Goal: Complete application form

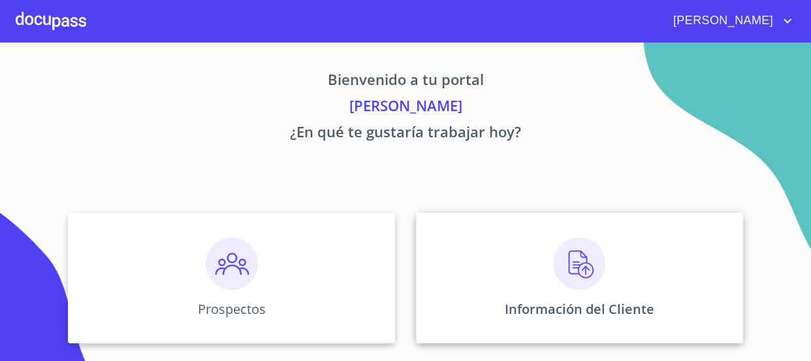
click at [597, 278] on img at bounding box center [579, 263] width 52 height 52
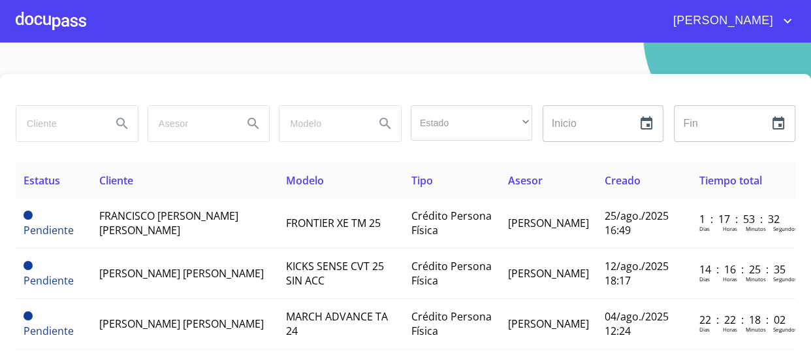
click at [93, 124] on input "search" at bounding box center [58, 123] width 85 height 35
type input "[PERSON_NAME]"
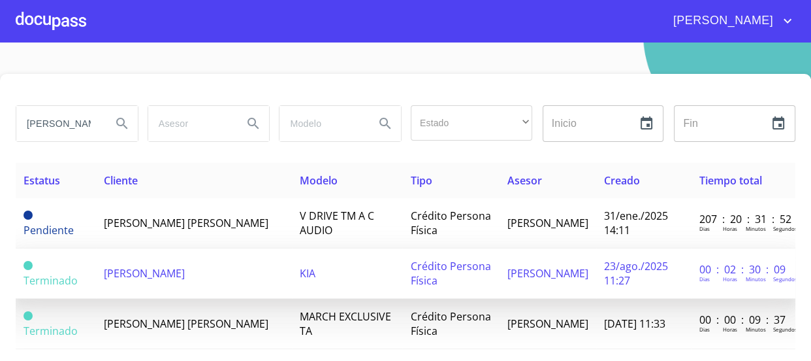
click at [233, 269] on td "[PERSON_NAME]" at bounding box center [194, 273] width 196 height 50
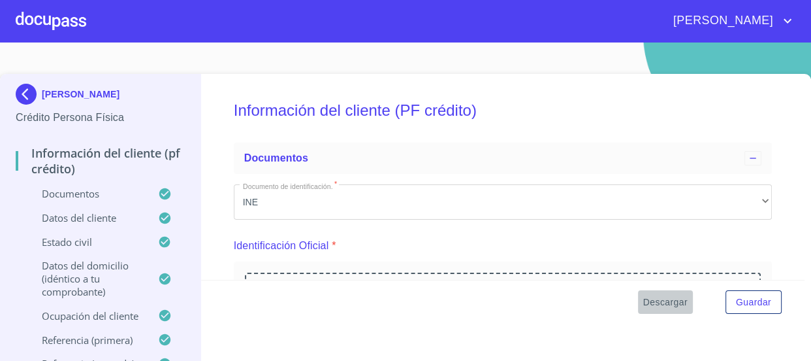
click at [659, 299] on span "Descargar" at bounding box center [665, 302] width 44 height 16
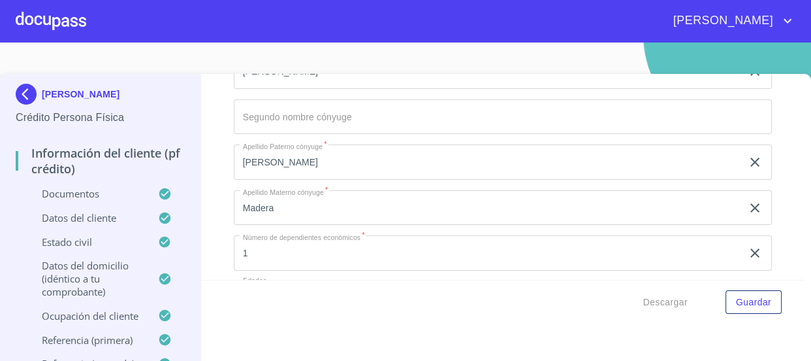
scroll to position [4533, 0]
click at [90, 33] on div "[PERSON_NAME]" at bounding box center [405, 21] width 811 height 42
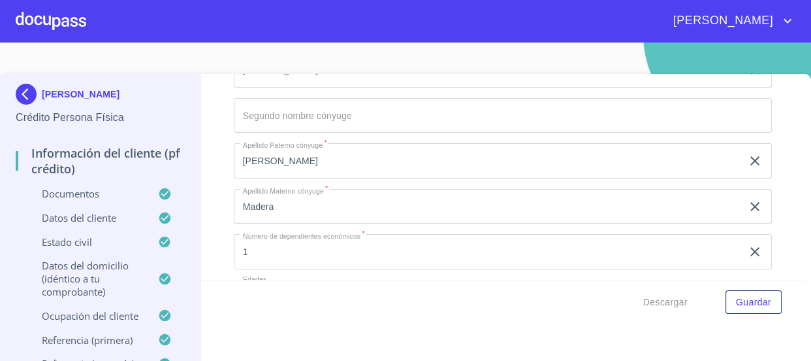
click at [85, 32] on div at bounding box center [51, 21] width 71 height 42
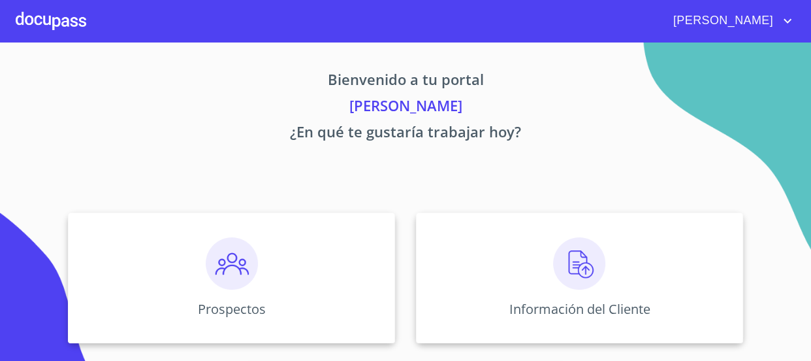
click at [48, 20] on div at bounding box center [51, 21] width 71 height 42
click at [223, 259] on img at bounding box center [232, 263] width 52 height 52
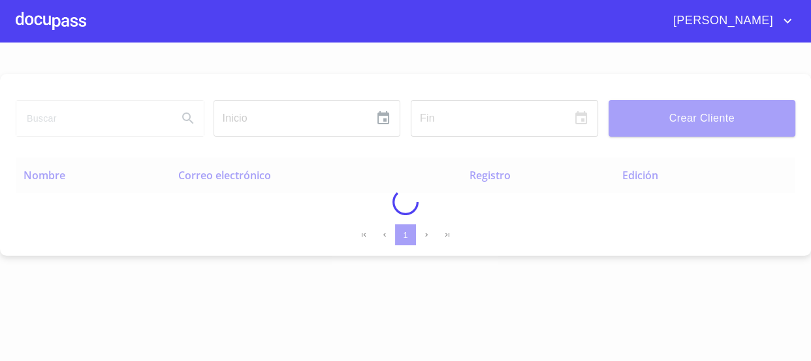
click at [91, 120] on input "search" at bounding box center [91, 118] width 151 height 35
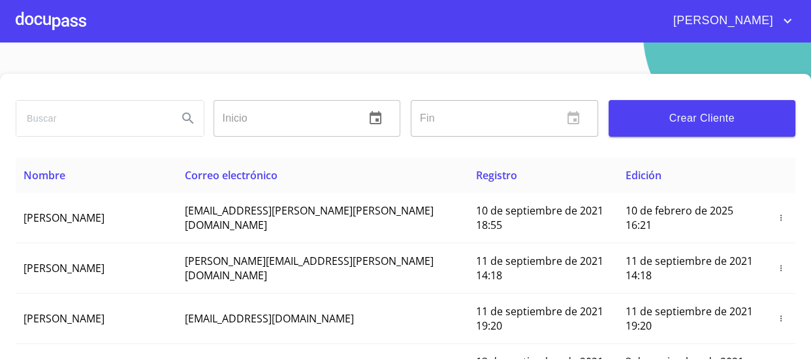
click at [91, 120] on input "search" at bounding box center [91, 118] width 151 height 35
type input "[PERSON_NAME]"
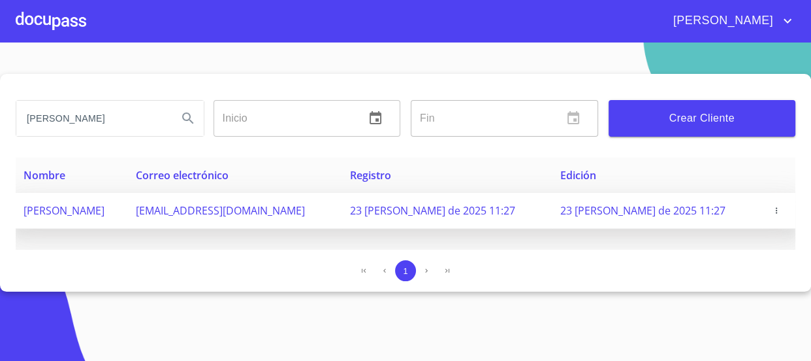
drag, startPoint x: 332, startPoint y: 210, endPoint x: 144, endPoint y: 199, distance: 188.4
click at [144, 199] on tr "[PERSON_NAME] [EMAIL_ADDRESS][DOMAIN_NAME] 23 [PERSON_NAME] de 2025 11:27 23 [P…" at bounding box center [406, 211] width 780 height 36
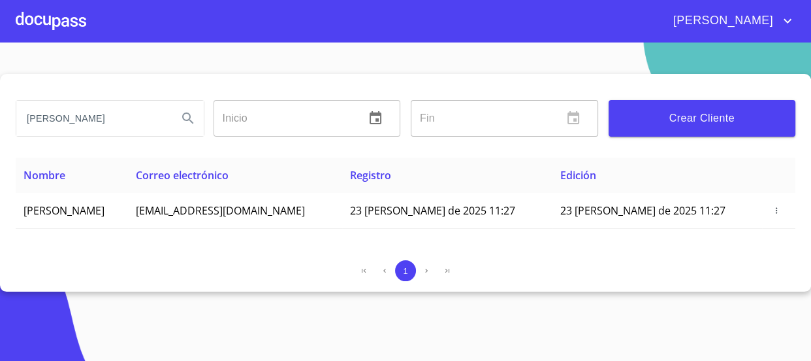
copy tr "[EMAIL_ADDRESS][DOMAIN_NAME]"
click at [71, 24] on div at bounding box center [51, 21] width 71 height 42
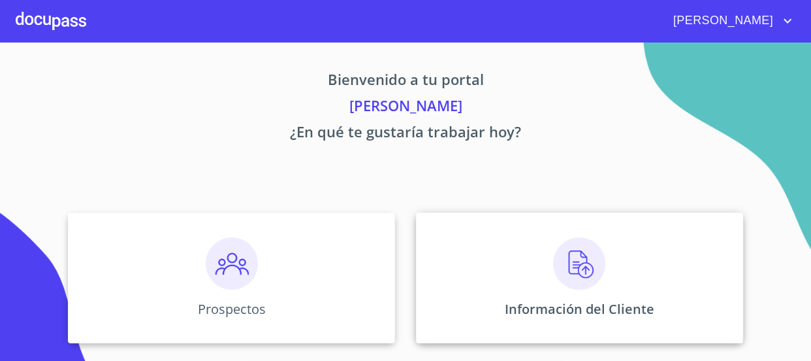
click at [602, 257] on div "Información del Cliente" at bounding box center [579, 277] width 327 height 131
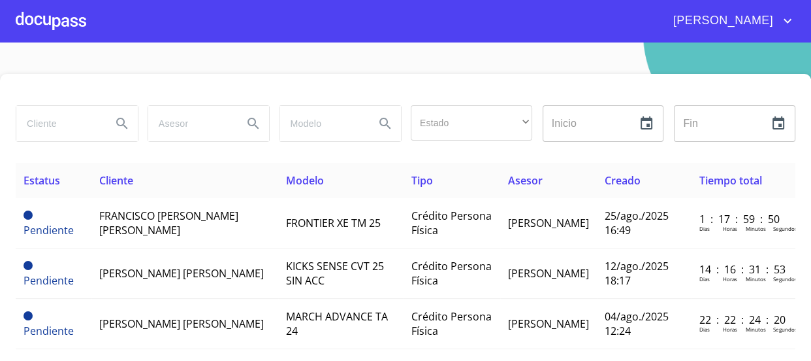
drag, startPoint x: 72, startPoint y: 120, endPoint x: 79, endPoint y: 123, distance: 7.6
click at [78, 123] on input "search" at bounding box center [58, 123] width 85 height 35
type input "[PERSON_NAME]"
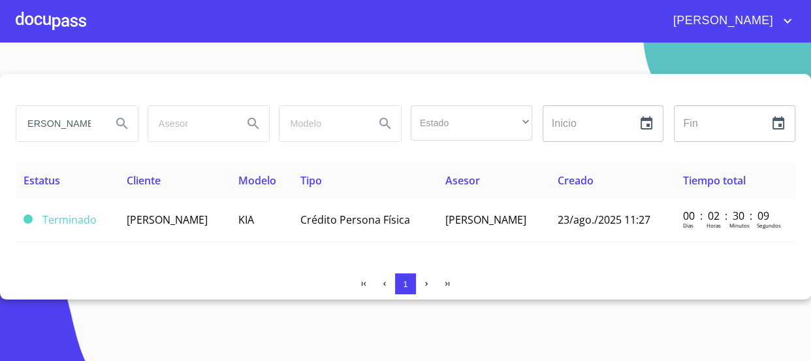
scroll to position [0, 7]
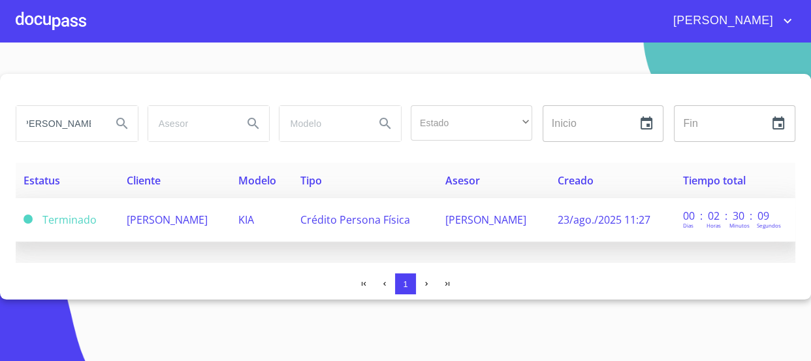
click at [254, 221] on span "KIA" at bounding box center [246, 219] width 16 height 14
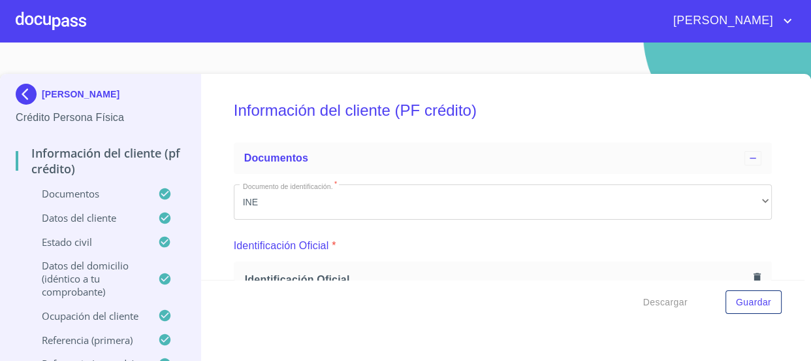
click at [756, 230] on div "Información del cliente (PF crédito) Documentos Documento de identificación.   …" at bounding box center [503, 177] width 604 height 206
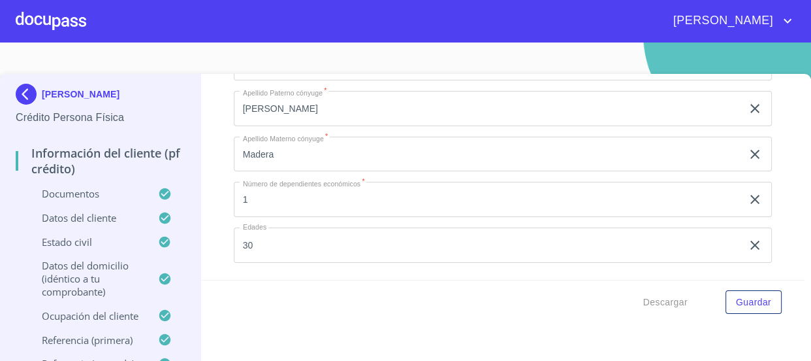
scroll to position [4649, 0]
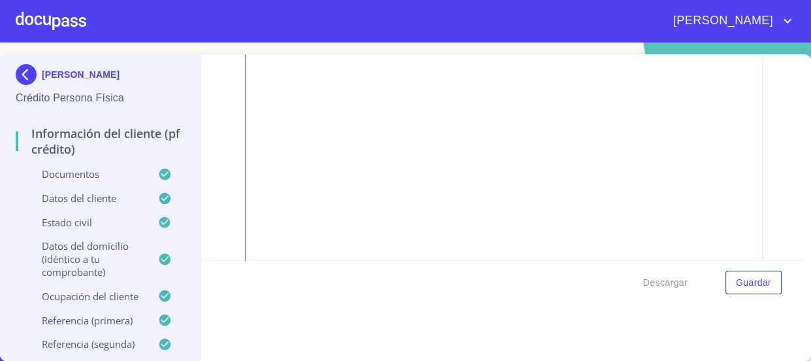
scroll to position [2208, 0]
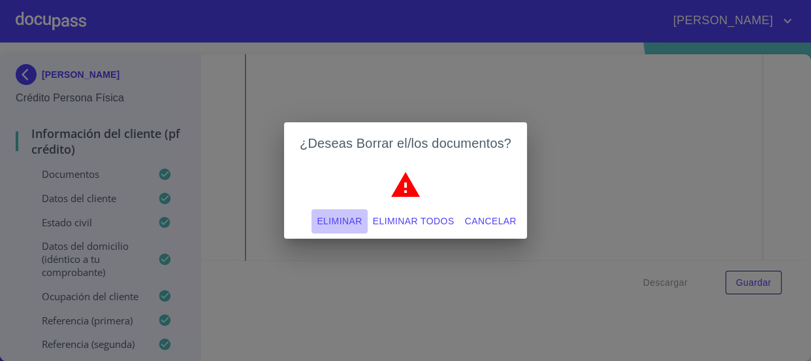
click at [352, 218] on span "Eliminar" at bounding box center [339, 221] width 45 height 16
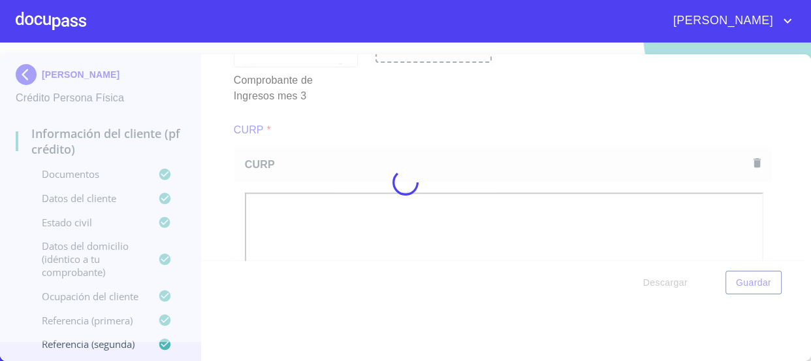
scroll to position [2202, 0]
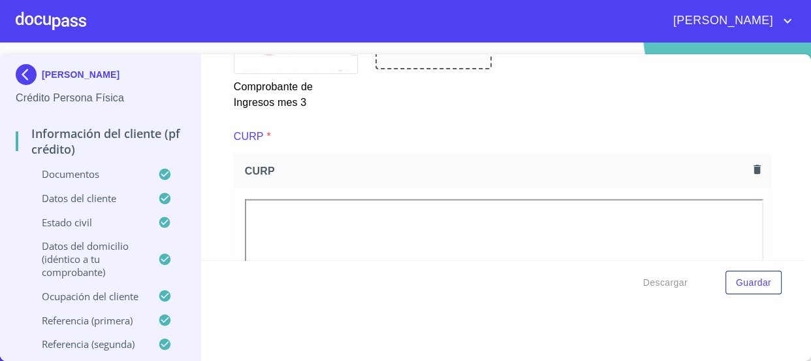
click at [785, 251] on div "Información del cliente (PF crédito) Documentos Documento de identificación.   …" at bounding box center [503, 157] width 604 height 206
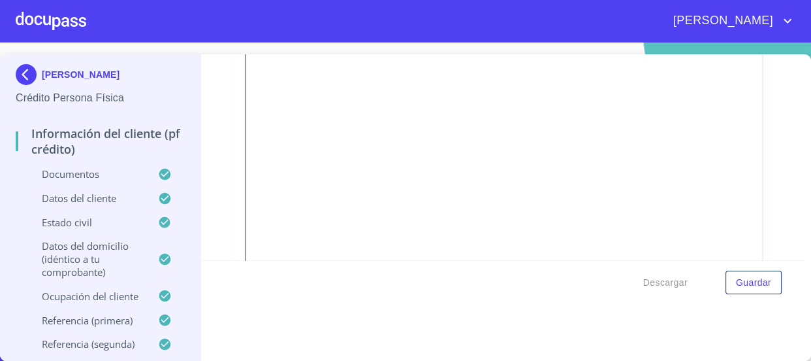
scroll to position [2368, 0]
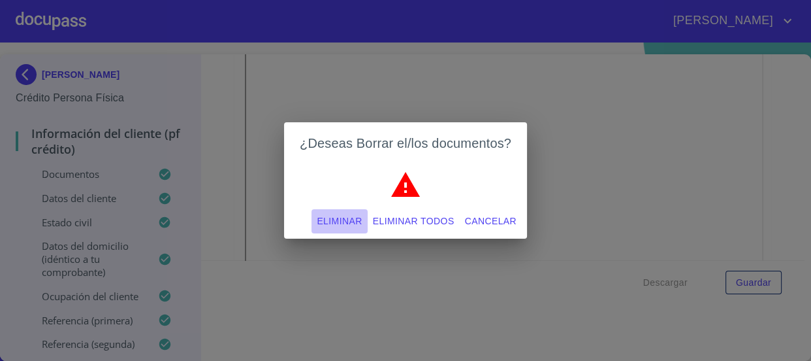
click at [334, 216] on span "Eliminar" at bounding box center [339, 221] width 45 height 16
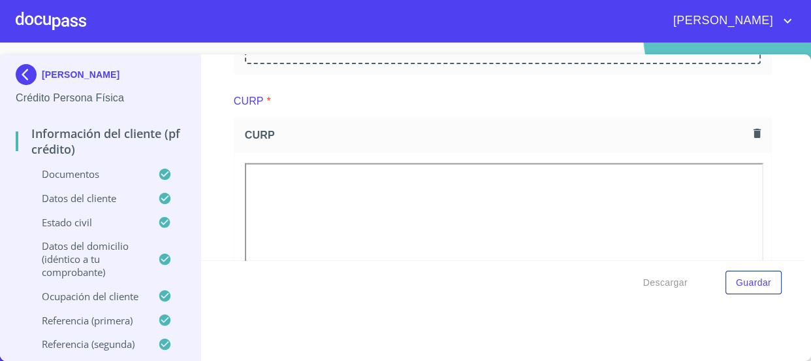
scroll to position [1646, 0]
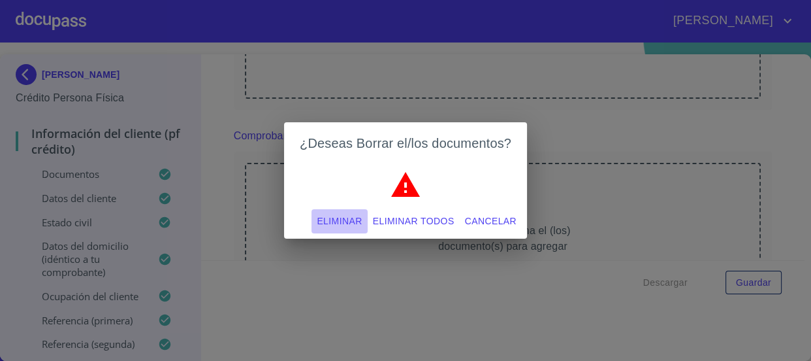
click at [349, 218] on span "Eliminar" at bounding box center [339, 221] width 45 height 16
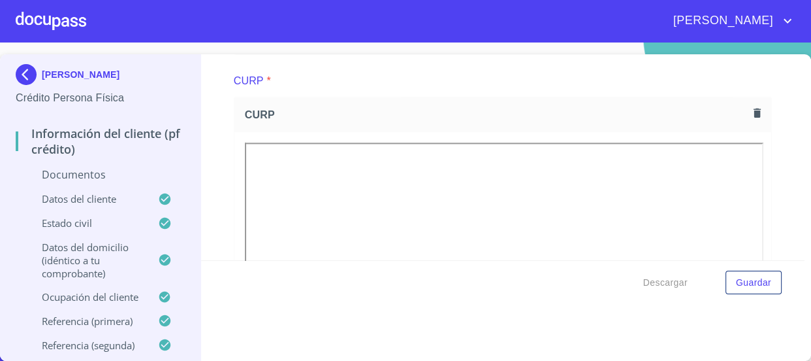
scroll to position [1651, 0]
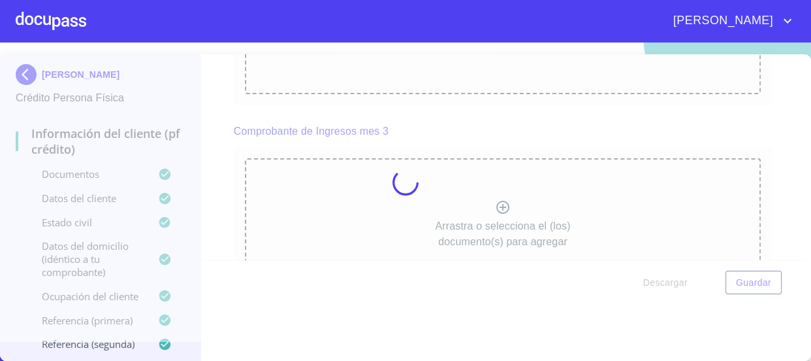
click at [212, 172] on div at bounding box center [405, 182] width 811 height 318
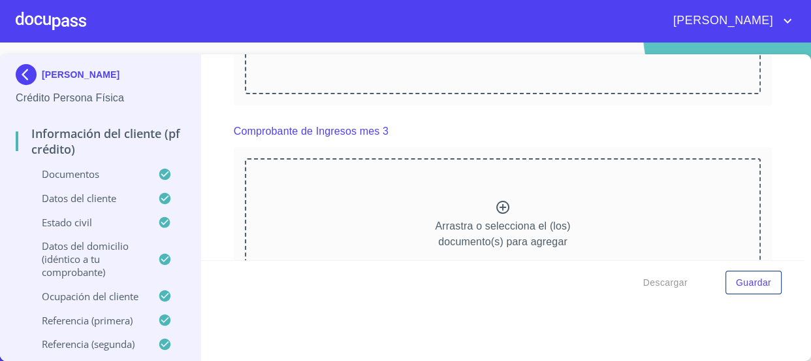
click at [212, 172] on div "Información del cliente (PF crédito) Documentos Documento de identificación.   …" at bounding box center [503, 157] width 604 height 206
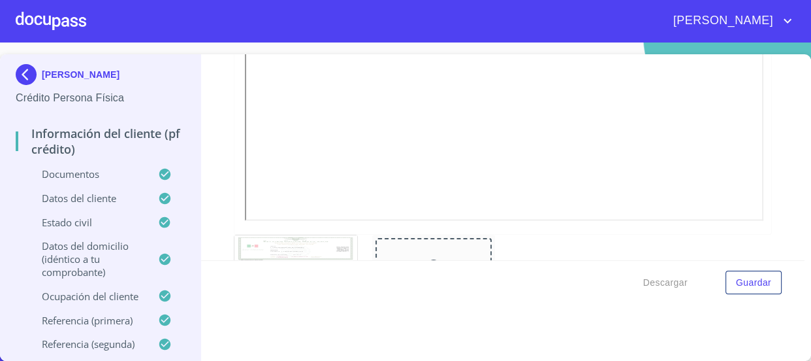
scroll to position [2173, 0]
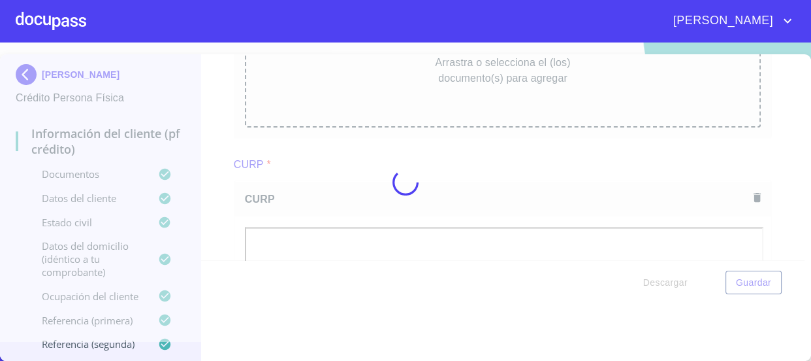
click at [212, 152] on div at bounding box center [405, 182] width 811 height 318
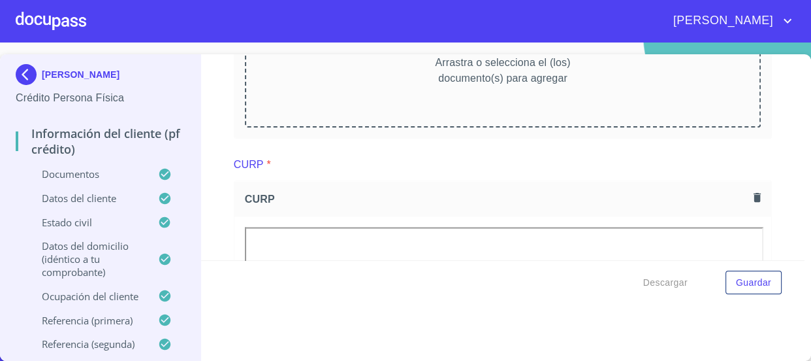
click at [222, 156] on div "Información del cliente (PF crédito) Documentos Documento de identificación.   …" at bounding box center [503, 157] width 604 height 206
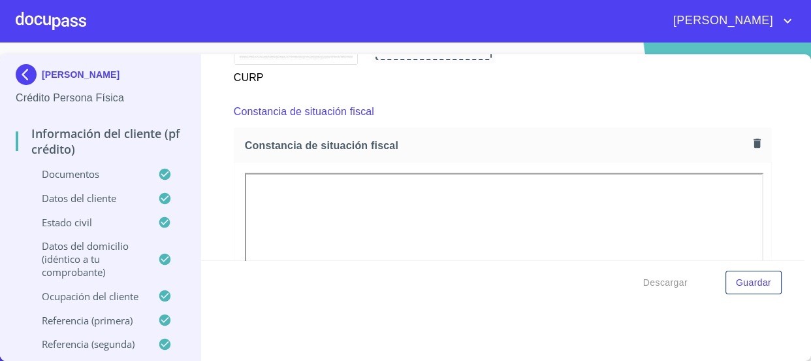
scroll to position [2763, 0]
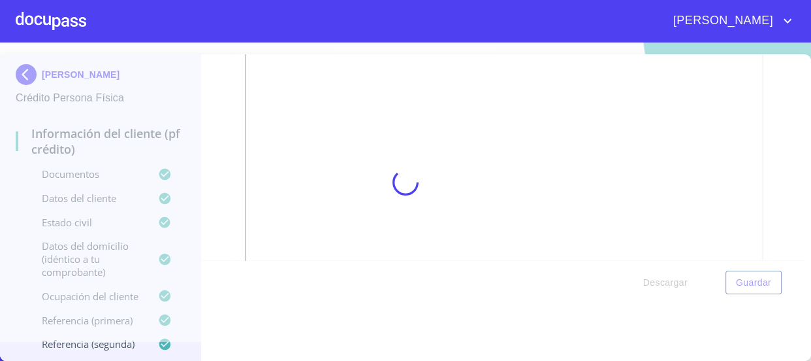
click at [212, 167] on div at bounding box center [405, 182] width 811 height 318
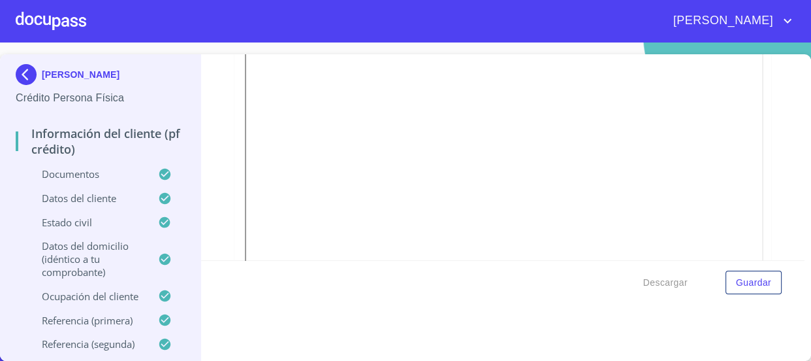
click at [203, 174] on div "Información del cliente (PF crédito) Documentos Documento de identificación.   …" at bounding box center [503, 157] width 604 height 206
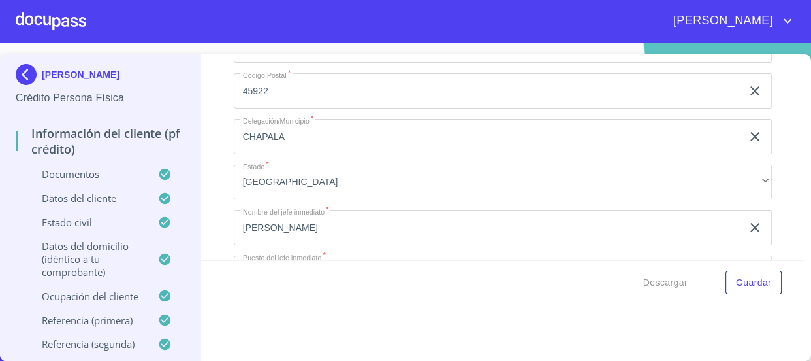
scroll to position [6089, 0]
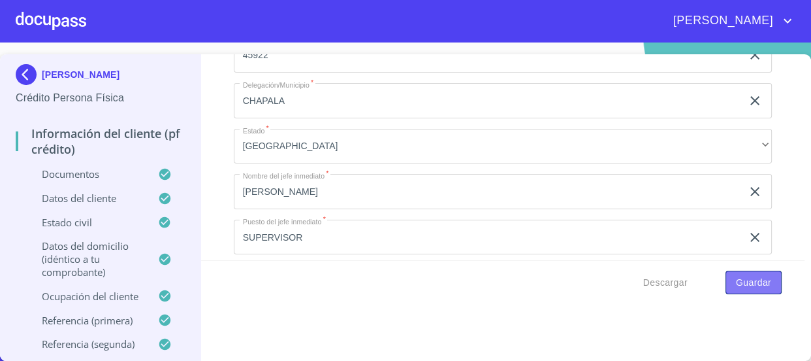
click at [740, 281] on span "Guardar" at bounding box center [753, 282] width 35 height 16
